Goal: Transaction & Acquisition: Purchase product/service

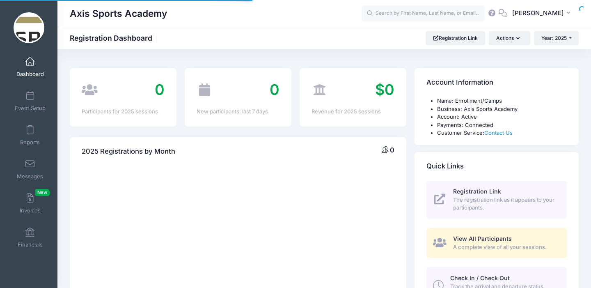
select select
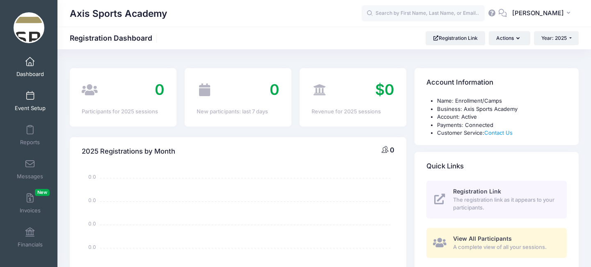
click at [30, 96] on span at bounding box center [30, 96] width 0 height 9
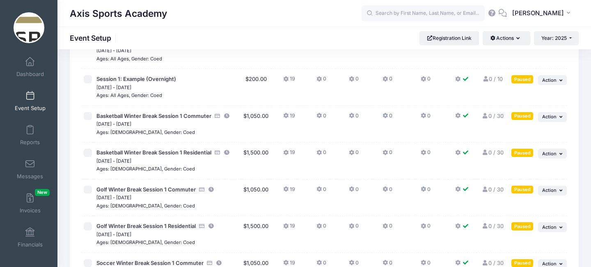
scroll to position [77, 0]
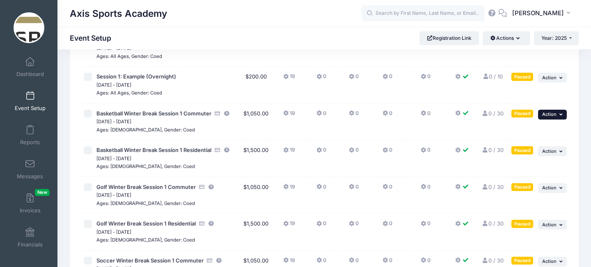
click at [557, 113] on button "... Action" at bounding box center [552, 115] width 29 height 10
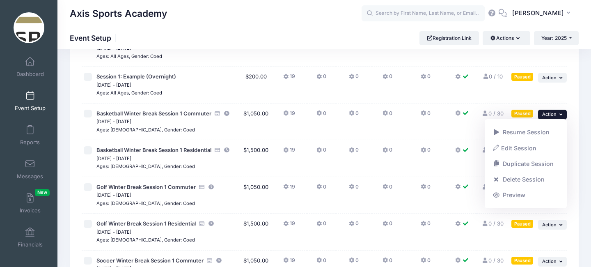
click at [557, 113] on button "... Action" at bounding box center [552, 115] width 29 height 10
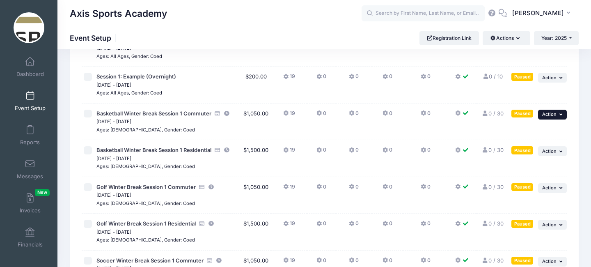
click at [560, 115] on icon "button" at bounding box center [561, 114] width 5 height 5
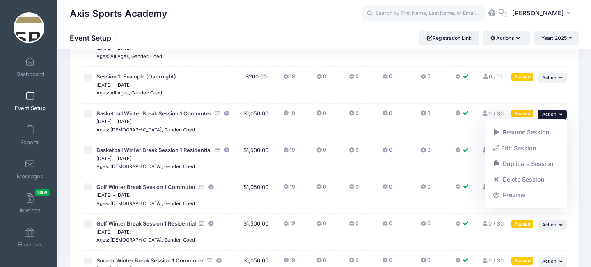
click at [560, 115] on icon "button" at bounding box center [561, 114] width 5 height 5
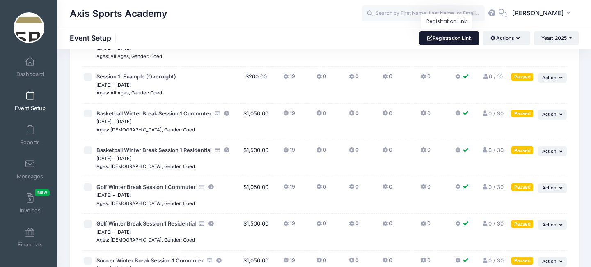
click at [460, 37] on link "Registration Link" at bounding box center [448, 38] width 59 height 14
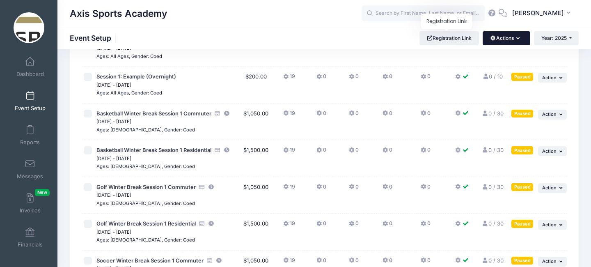
click at [522, 39] on button "Actions" at bounding box center [506, 38] width 47 height 14
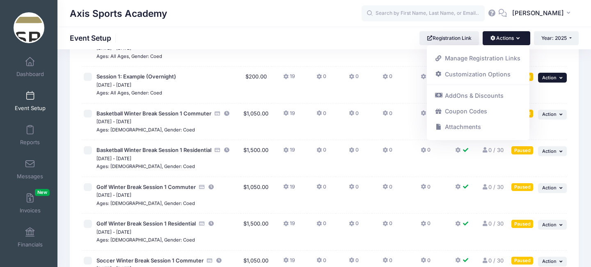
click at [560, 78] on icon "button" at bounding box center [561, 78] width 5 height 5
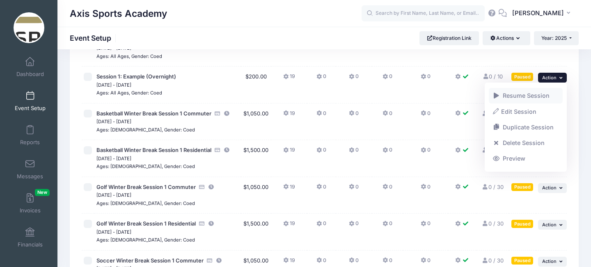
click at [533, 94] on link "Resume Session" at bounding box center [526, 96] width 74 height 16
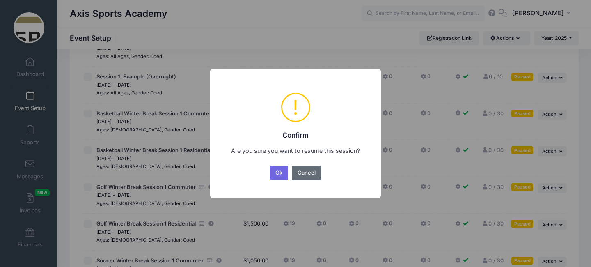
click at [312, 174] on button "Cancel" at bounding box center [307, 172] width 30 height 15
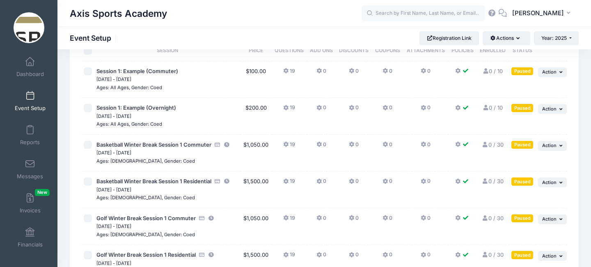
scroll to position [52, 0]
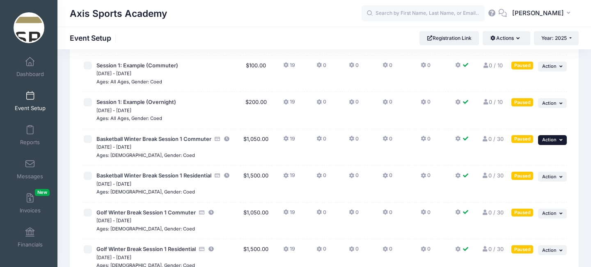
click at [559, 139] on icon "button" at bounding box center [561, 139] width 5 height 5
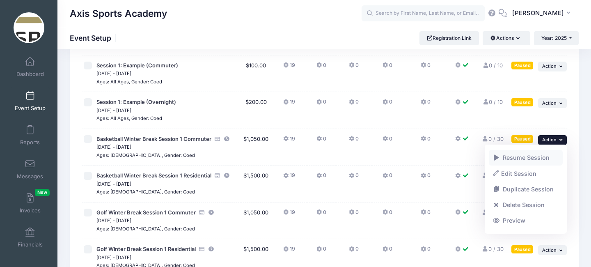
click at [522, 158] on link "Resume Session" at bounding box center [526, 158] width 74 height 16
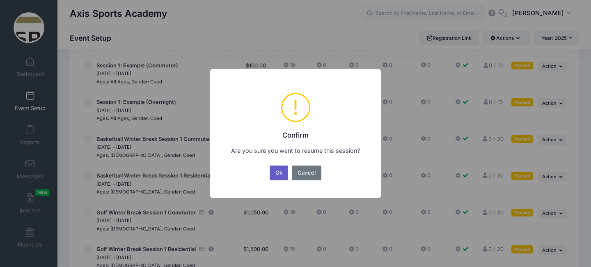
click at [277, 173] on button "Ok" at bounding box center [279, 172] width 19 height 15
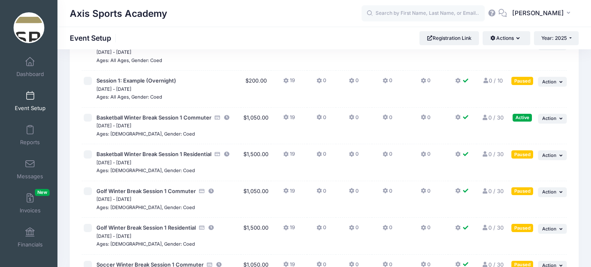
scroll to position [72, 0]
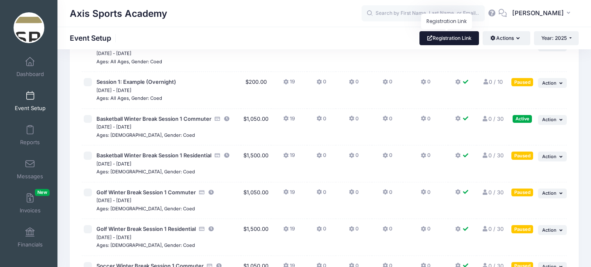
click at [448, 37] on link "Registration Link" at bounding box center [448, 38] width 59 height 14
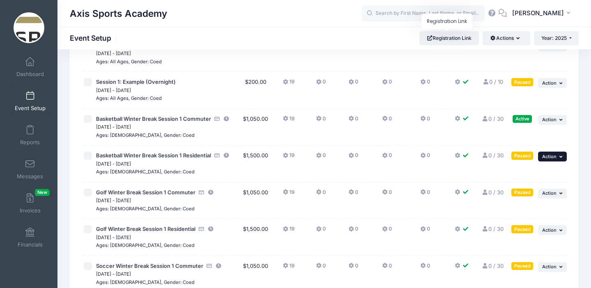
click at [560, 159] on button "... Action" at bounding box center [552, 156] width 29 height 10
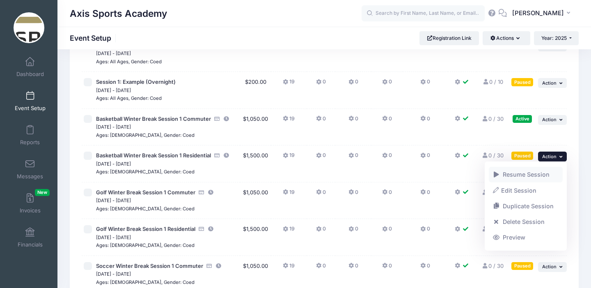
click at [533, 172] on link "Resume Session" at bounding box center [526, 175] width 74 height 16
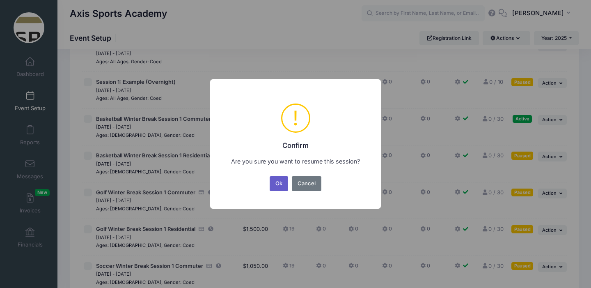
click at [281, 184] on button "Ok" at bounding box center [279, 183] width 19 height 15
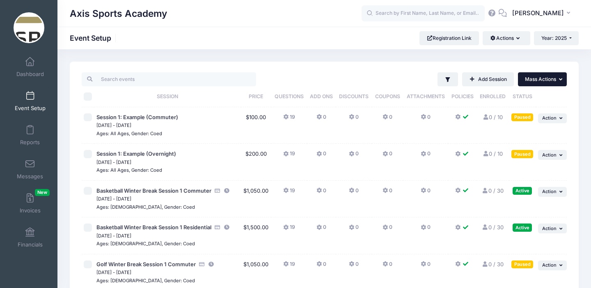
click at [559, 80] on icon "button" at bounding box center [561, 79] width 5 height 5
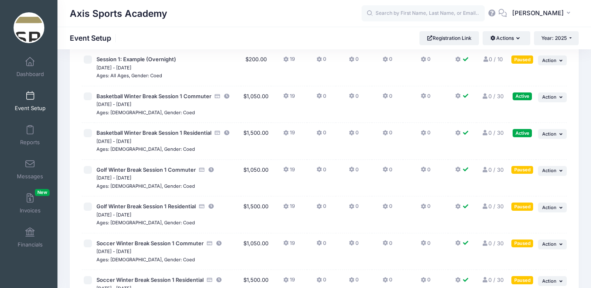
scroll to position [105, 0]
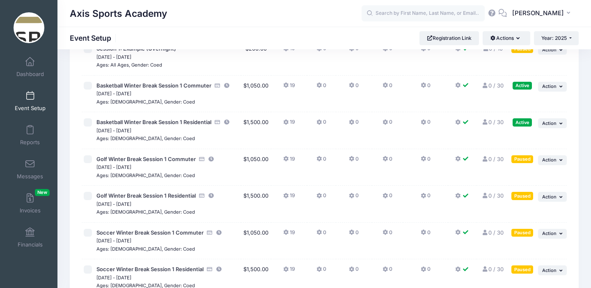
click at [88, 160] on input "checkbox" at bounding box center [88, 159] width 8 height 8
checkbox input "true"
click at [87, 196] on input "checkbox" at bounding box center [88, 196] width 8 height 8
checkbox input "true"
click at [89, 237] on td at bounding box center [88, 240] width 13 height 37
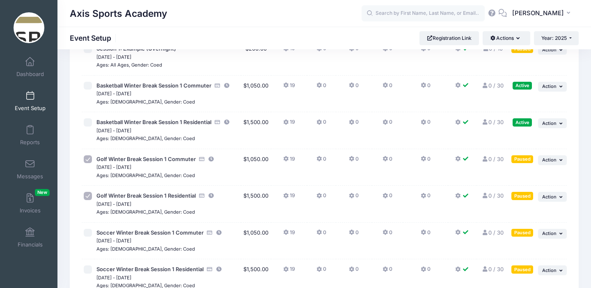
click at [89, 233] on input "checkbox" at bounding box center [88, 233] width 8 height 8
checkbox input "true"
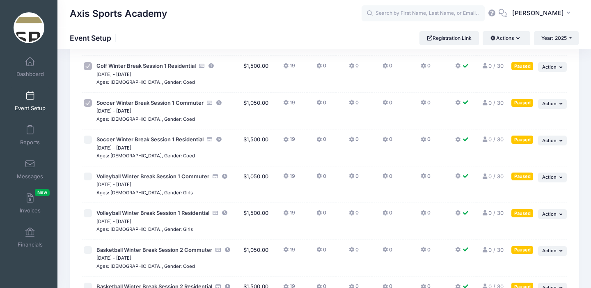
scroll to position [236, 0]
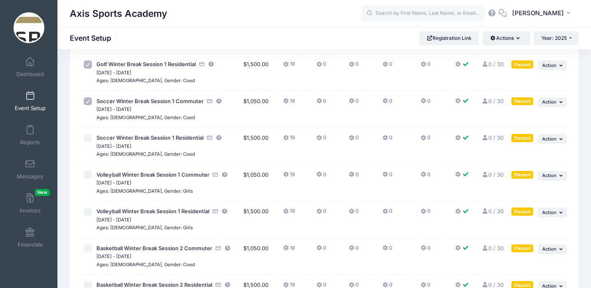
click at [88, 140] on input "checkbox" at bounding box center [88, 138] width 8 height 8
checkbox input "true"
click at [88, 176] on input "checkbox" at bounding box center [88, 175] width 8 height 8
checkbox input "true"
click at [89, 212] on input "checkbox" at bounding box center [88, 211] width 8 height 8
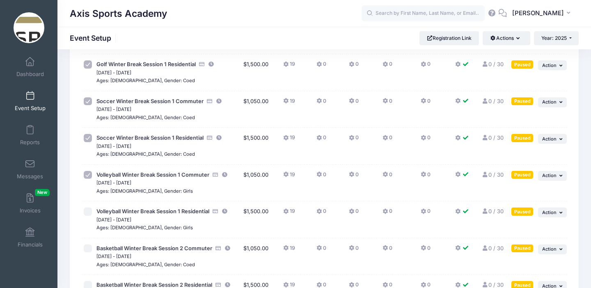
checkbox input "true"
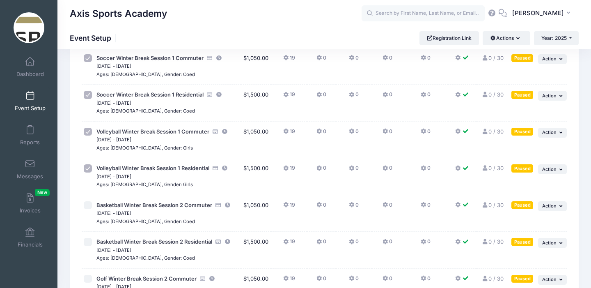
scroll to position [297, 0]
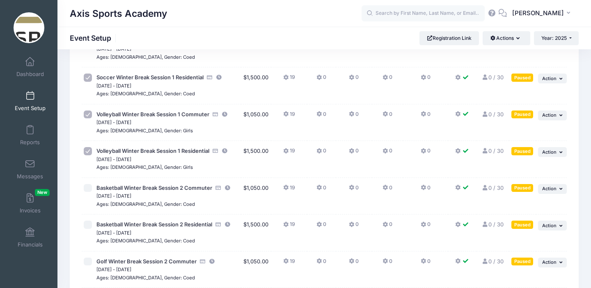
click at [90, 190] on input "checkbox" at bounding box center [88, 188] width 8 height 8
checkbox input "true"
click at [89, 225] on input "checkbox" at bounding box center [88, 224] width 8 height 8
checkbox input "true"
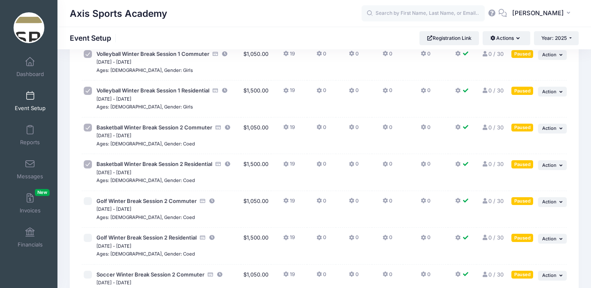
scroll to position [359, 0]
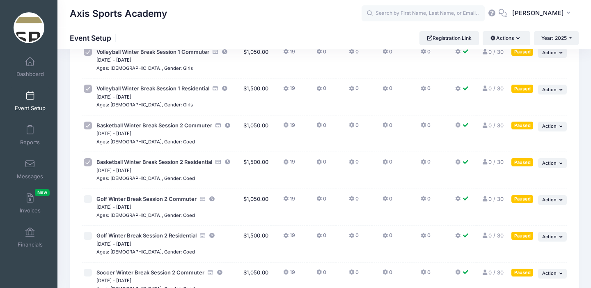
click at [89, 198] on input "checkbox" at bounding box center [88, 199] width 8 height 8
checkbox input "true"
click at [90, 236] on input "checkbox" at bounding box center [88, 235] width 8 height 8
checkbox input "true"
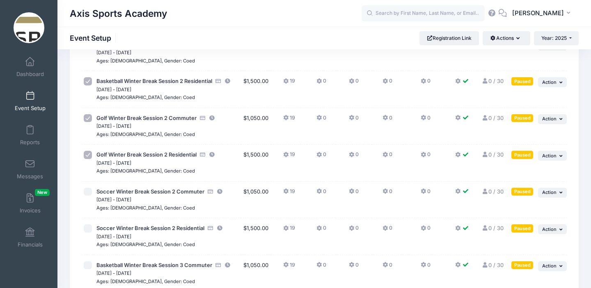
scroll to position [443, 0]
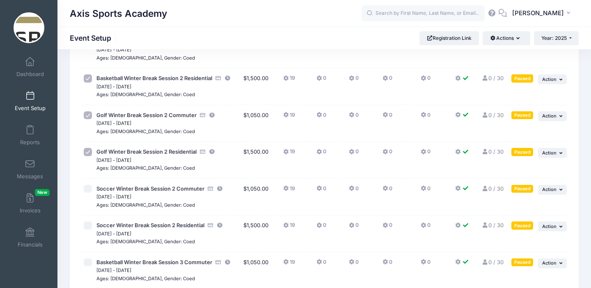
click at [89, 191] on input "checkbox" at bounding box center [88, 189] width 8 height 8
checkbox input "true"
click at [89, 226] on input "checkbox" at bounding box center [88, 225] width 8 height 8
checkbox input "true"
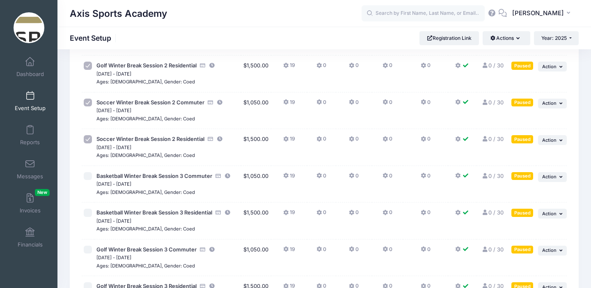
scroll to position [541, 0]
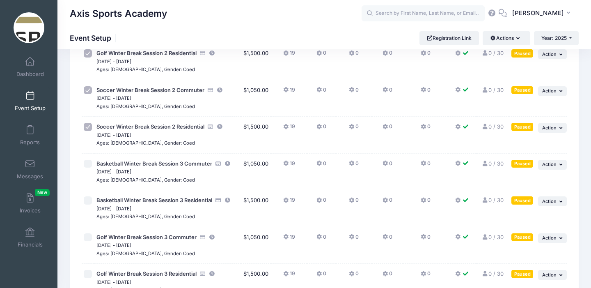
click at [87, 166] on input "checkbox" at bounding box center [88, 164] width 8 height 8
checkbox input "true"
click at [88, 203] on input "checkbox" at bounding box center [88, 200] width 8 height 8
checkbox input "true"
click at [89, 238] on input "checkbox" at bounding box center [88, 237] width 8 height 8
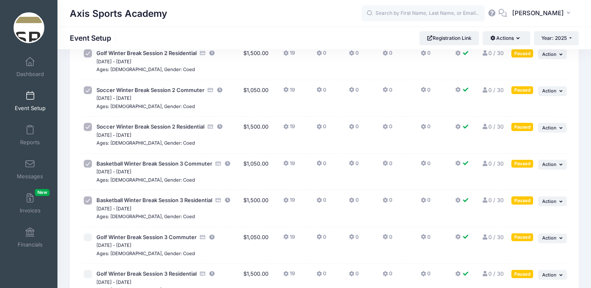
checkbox input "true"
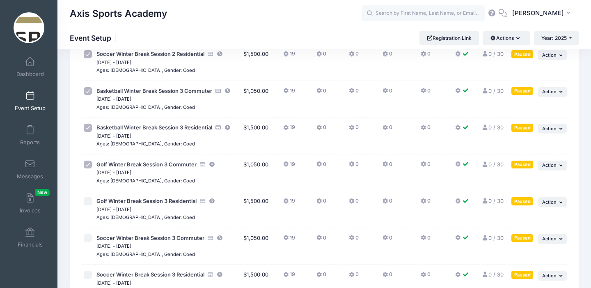
scroll to position [621, 0]
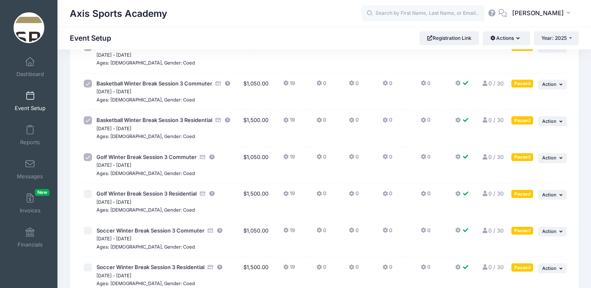
click at [89, 194] on input "checkbox" at bounding box center [88, 194] width 8 height 8
checkbox input "true"
click at [90, 232] on input "checkbox" at bounding box center [88, 231] width 8 height 8
checkbox input "true"
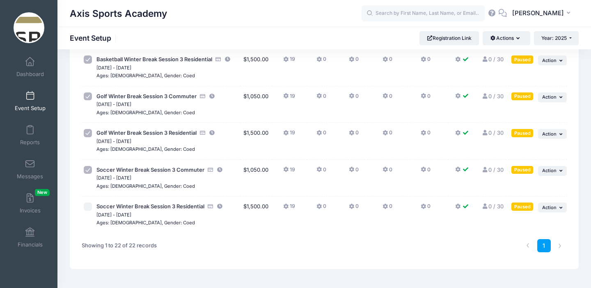
scroll to position [702, 0]
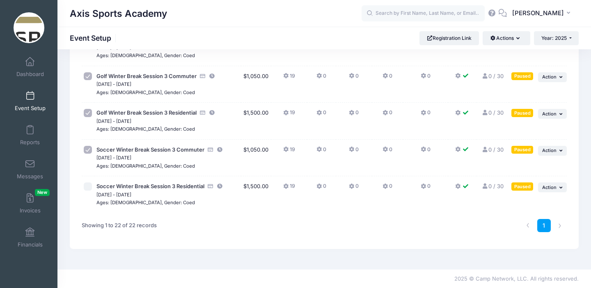
click at [89, 185] on input "checkbox" at bounding box center [88, 186] width 8 height 8
checkbox input "true"
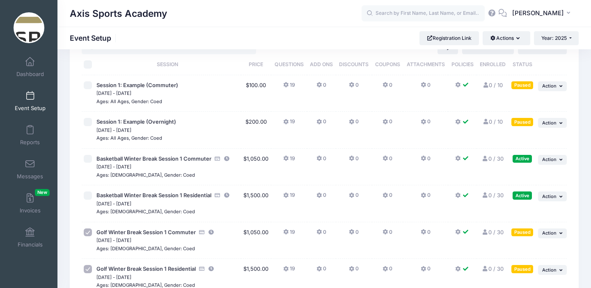
scroll to position [0, 0]
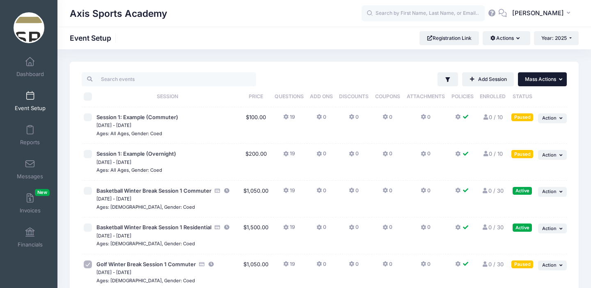
click at [561, 80] on icon "button" at bounding box center [561, 79] width 5 height 5
click at [531, 114] on link "Resume selected sessions" at bounding box center [515, 115] width 95 height 16
click at [30, 31] on img at bounding box center [29, 27] width 31 height 31
click at [30, 63] on span at bounding box center [30, 61] width 0 height 9
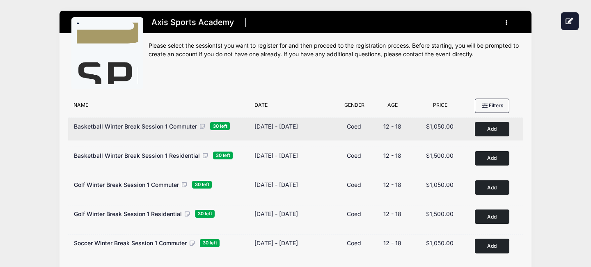
click at [489, 130] on button "Add to Cart" at bounding box center [492, 129] width 34 height 14
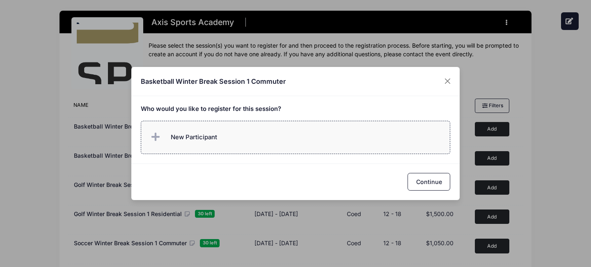
click at [156, 137] on icon at bounding box center [156, 137] width 11 height 0
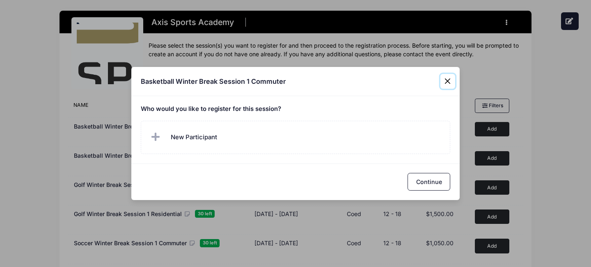
click at [448, 59] on div "Basketball Winter Break Session 1 Commuter Who would you like to register for t…" at bounding box center [295, 133] width 591 height 267
click at [444, 80] on button "Close" at bounding box center [447, 81] width 15 height 15
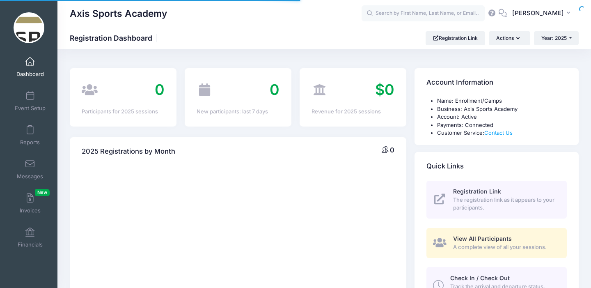
select select
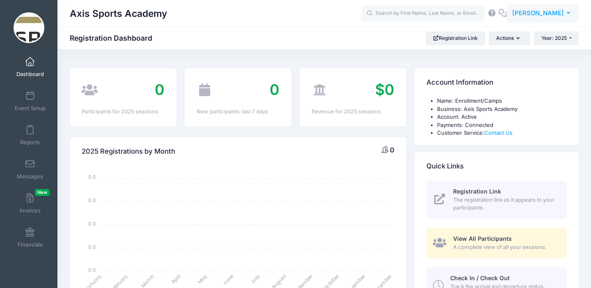
click at [567, 13] on icon "button" at bounding box center [570, 13] width 7 height 0
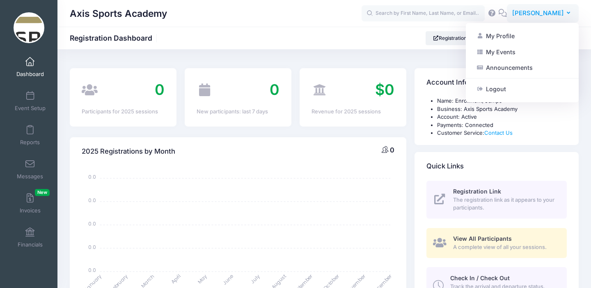
click at [567, 13] on icon "button" at bounding box center [570, 13] width 7 height 0
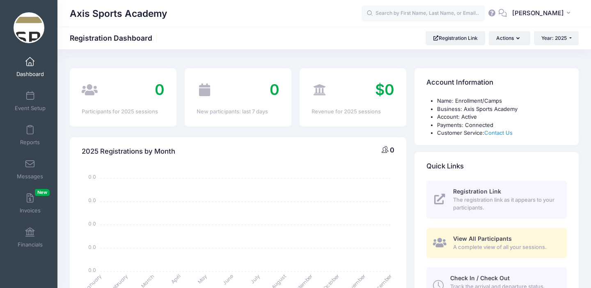
click at [29, 23] on img at bounding box center [29, 27] width 31 height 31
click at [454, 38] on link "Registration Link" at bounding box center [455, 38] width 59 height 14
